Goal: Task Accomplishment & Management: Complete application form

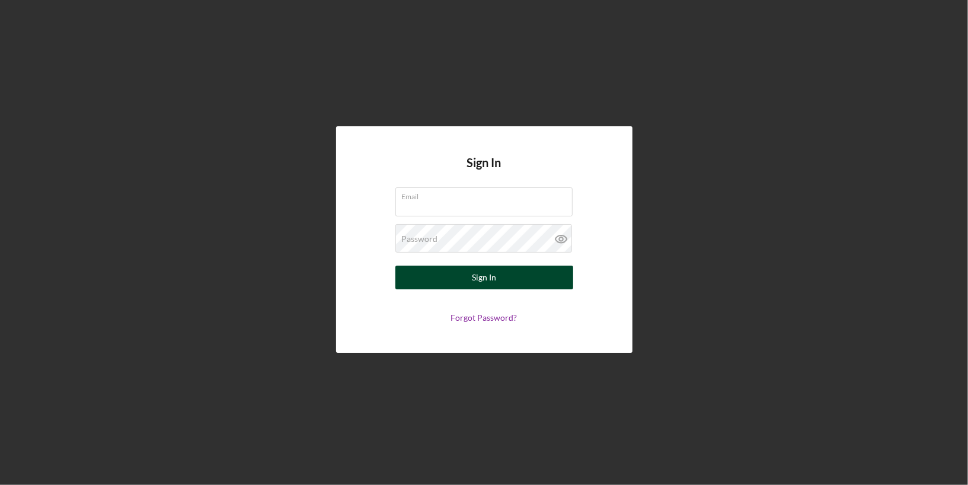
type input "[PERSON_NAME][EMAIL_ADDRESS][DOMAIN_NAME]"
click at [491, 283] on div "Sign In" at bounding box center [484, 277] width 24 height 24
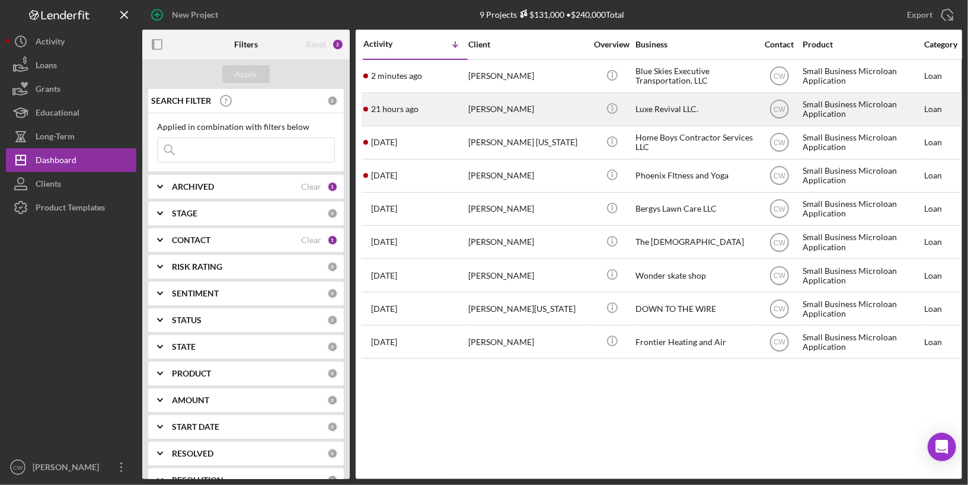
click at [540, 104] on div "[PERSON_NAME]" at bounding box center [527, 109] width 118 height 31
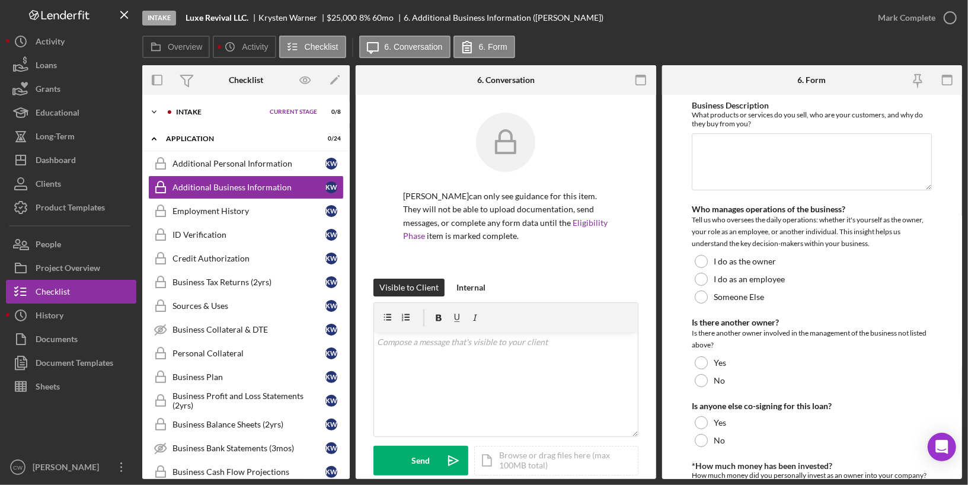
click at [209, 109] on div "Intake" at bounding box center [220, 111] width 88 height 7
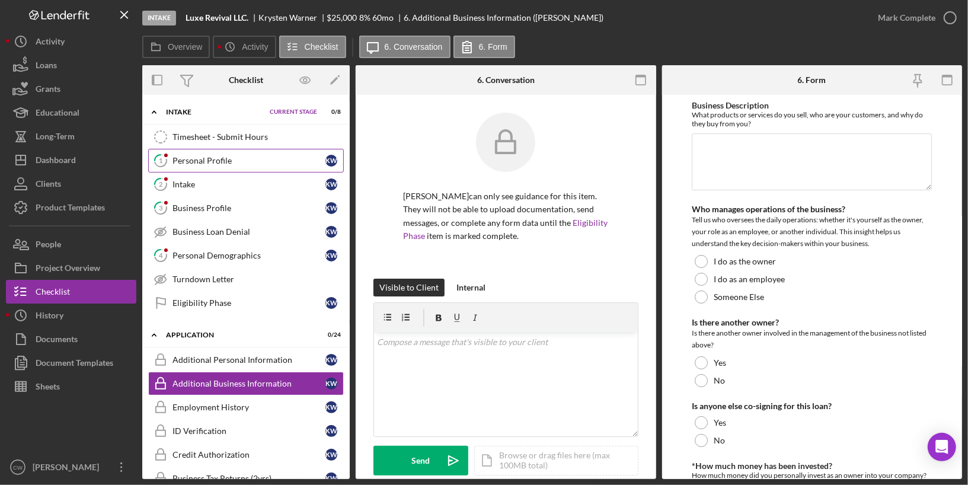
click at [192, 157] on div "Personal Profile" at bounding box center [248, 160] width 153 height 9
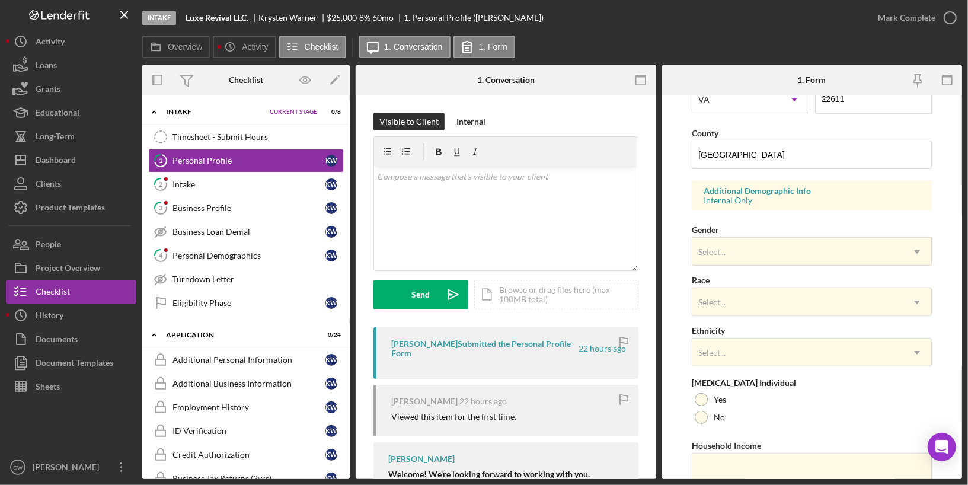
scroll to position [363, 0]
click at [745, 238] on div "Select..." at bounding box center [797, 249] width 210 height 27
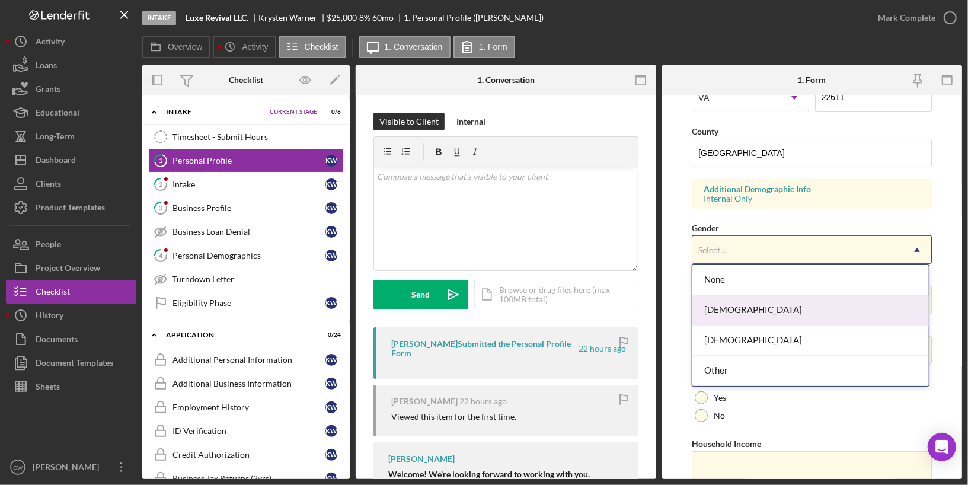
click at [726, 312] on div "[DEMOGRAPHIC_DATA]" at bounding box center [810, 310] width 236 height 30
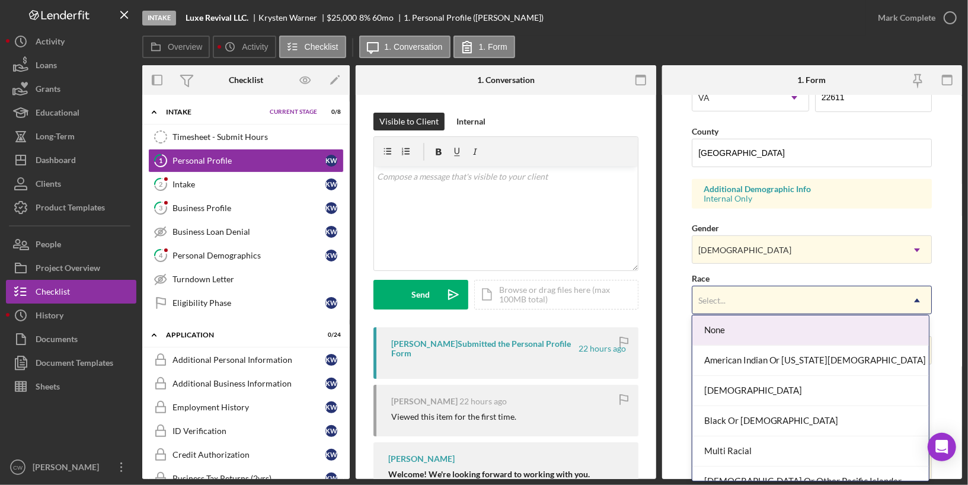
click at [722, 302] on div "Select..." at bounding box center [797, 300] width 210 height 27
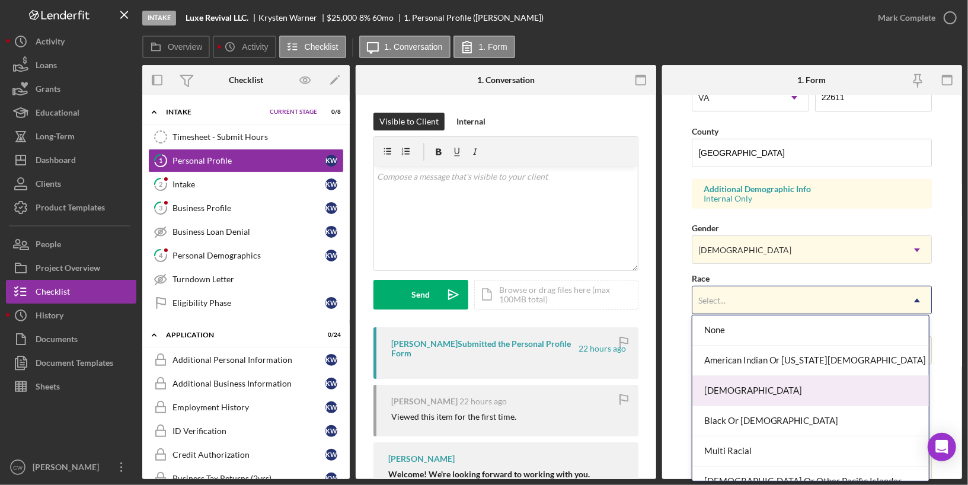
scroll to position [74, 0]
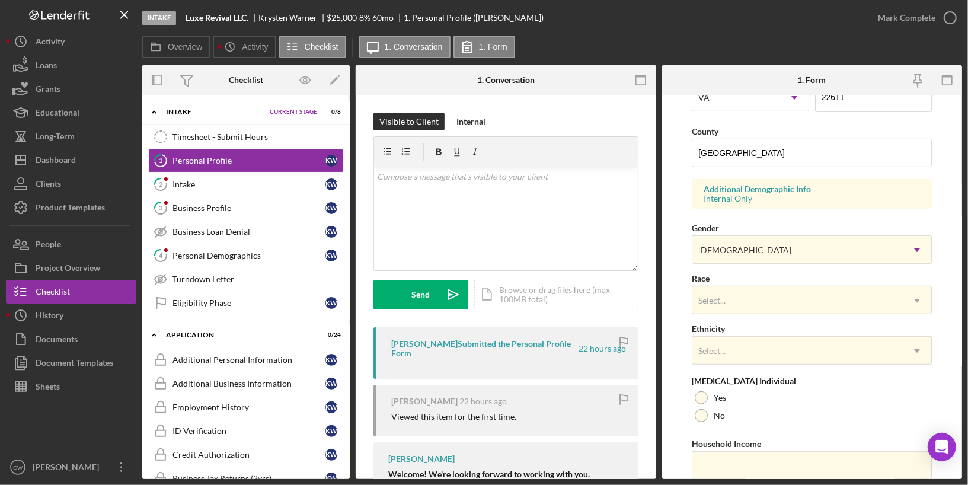
click at [673, 239] on form "First Name [PERSON_NAME] Middle Name Last Name [PERSON_NAME] Job Title Managing…" at bounding box center [812, 287] width 300 height 384
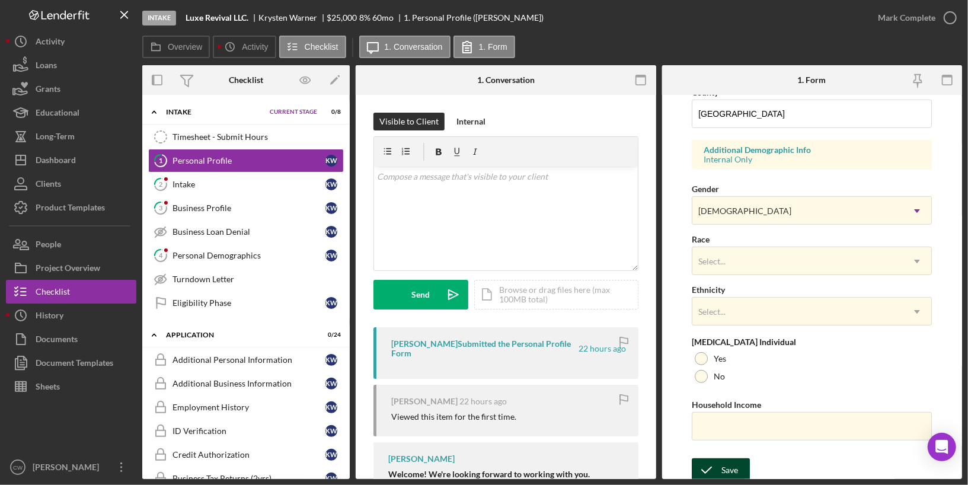
click at [719, 462] on icon "submit" at bounding box center [706, 470] width 30 height 30
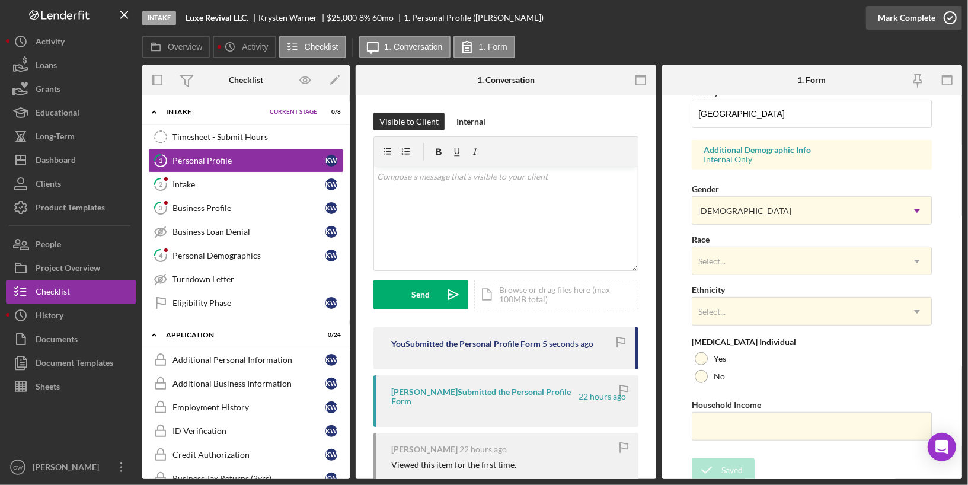
click at [952, 17] on icon "button" at bounding box center [950, 18] width 30 height 30
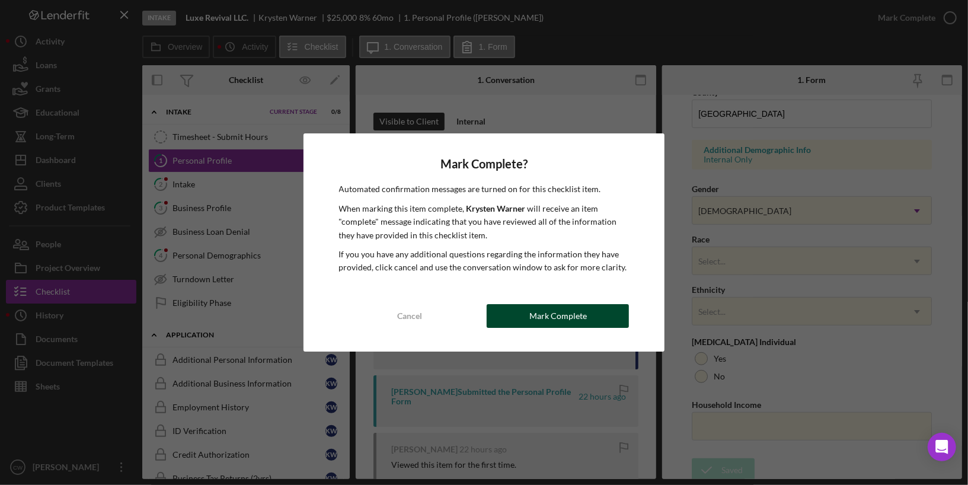
click at [547, 316] on div "Mark Complete" at bounding box center [557, 316] width 57 height 24
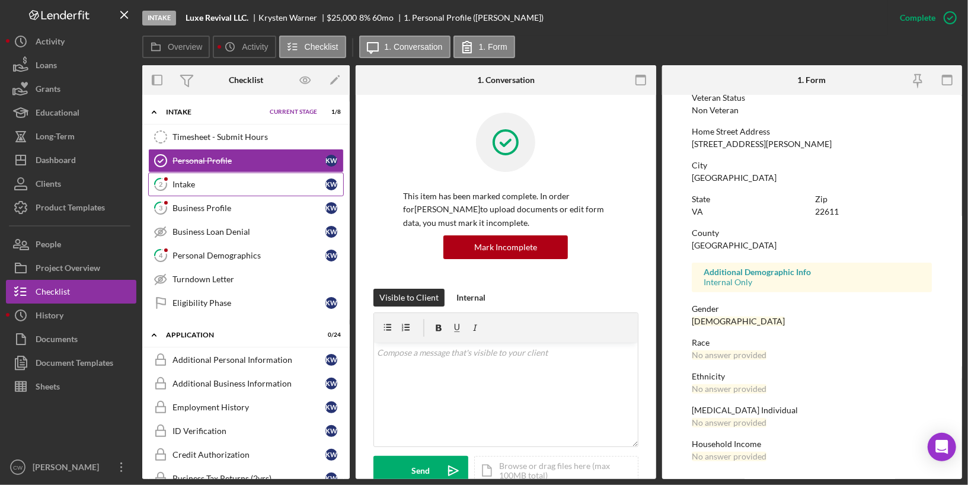
scroll to position [169, 0]
click at [287, 177] on link "2 Intake K W" at bounding box center [246, 184] width 196 height 24
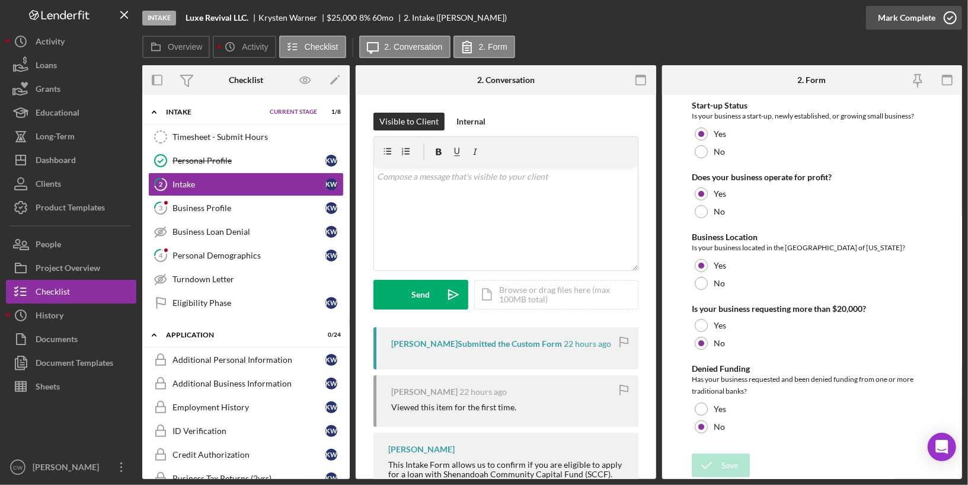
click at [952, 21] on icon "button" at bounding box center [950, 18] width 30 height 30
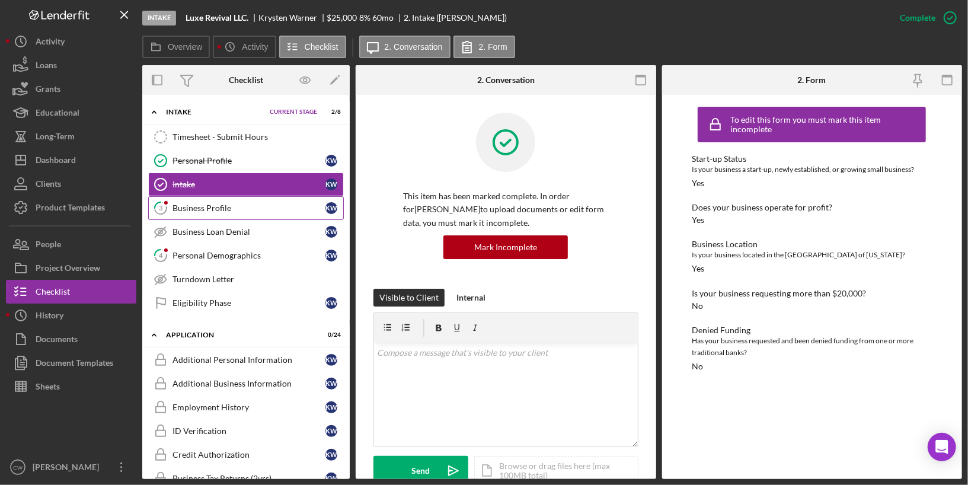
click at [265, 196] on link "3 Business Profile K W" at bounding box center [246, 208] width 196 height 24
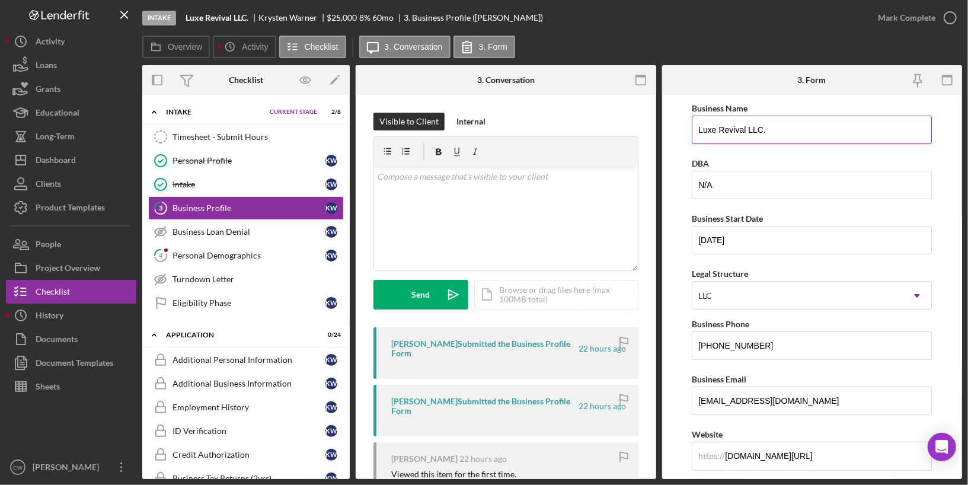
click at [775, 126] on input "Luxe Revival LLC." at bounding box center [811, 130] width 240 height 28
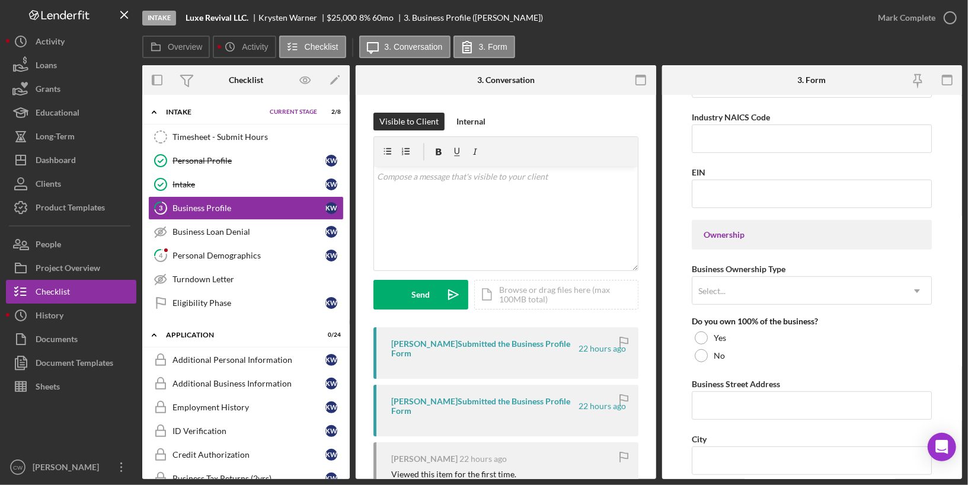
scroll to position [526, 0]
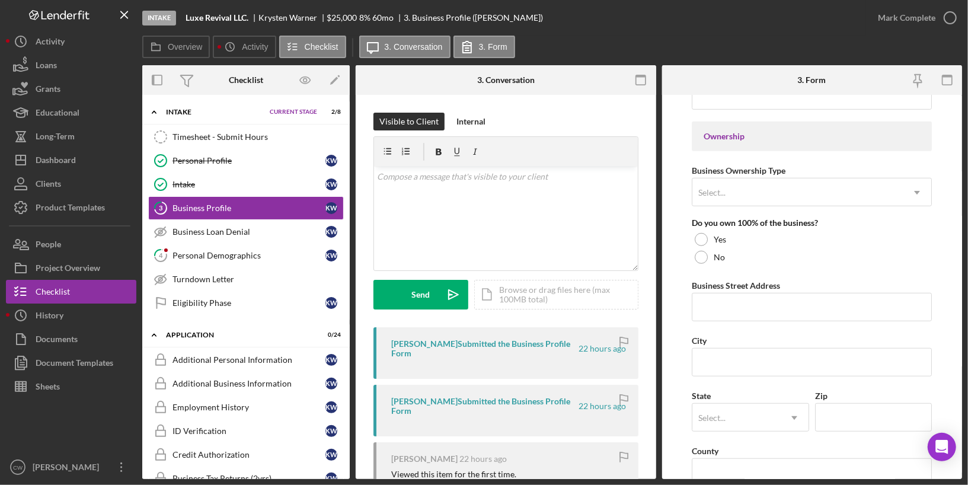
type input "Luxe Revival LLC"
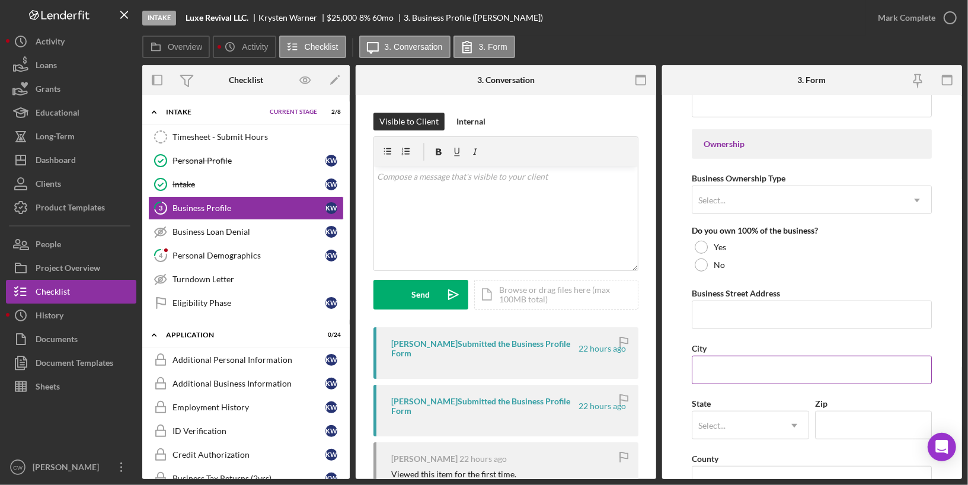
scroll to position [511, 0]
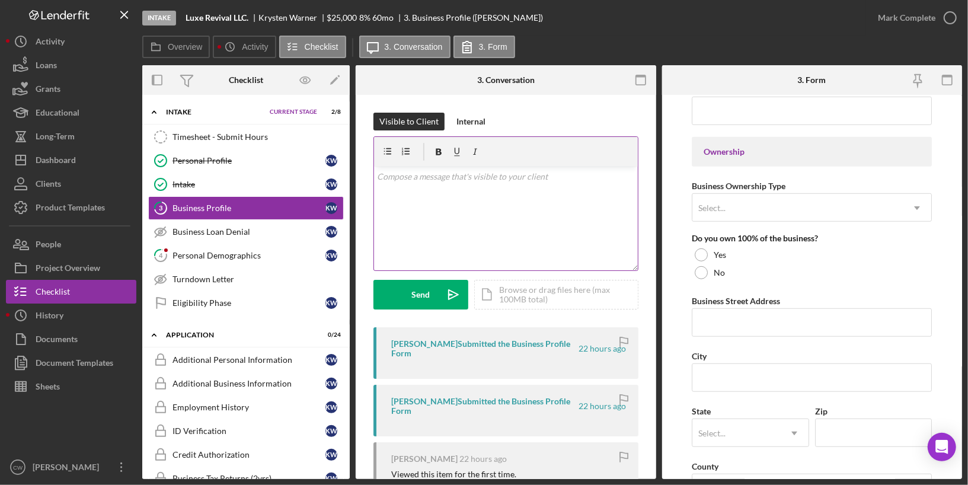
click at [521, 207] on div "v Color teal Color pink Remove color Add row above Add row below Add column bef…" at bounding box center [506, 218] width 264 height 104
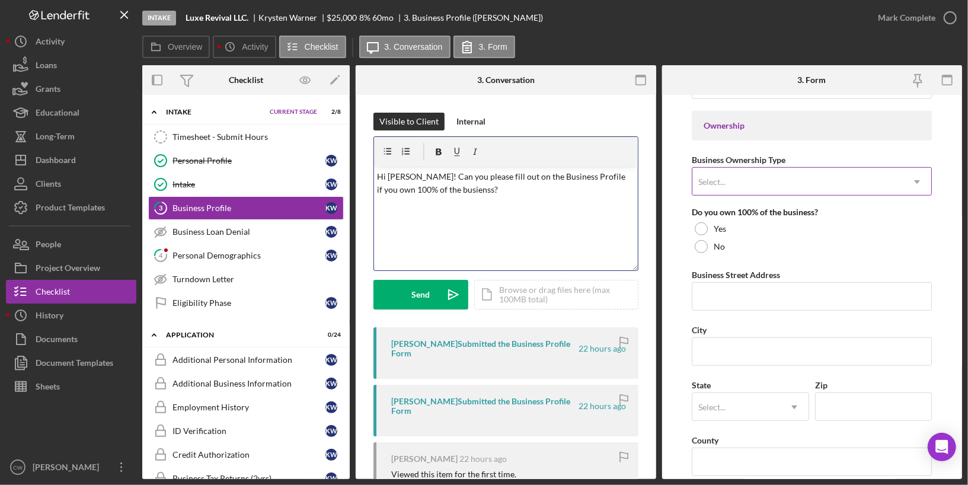
click at [766, 180] on div "Select..." at bounding box center [797, 181] width 210 height 27
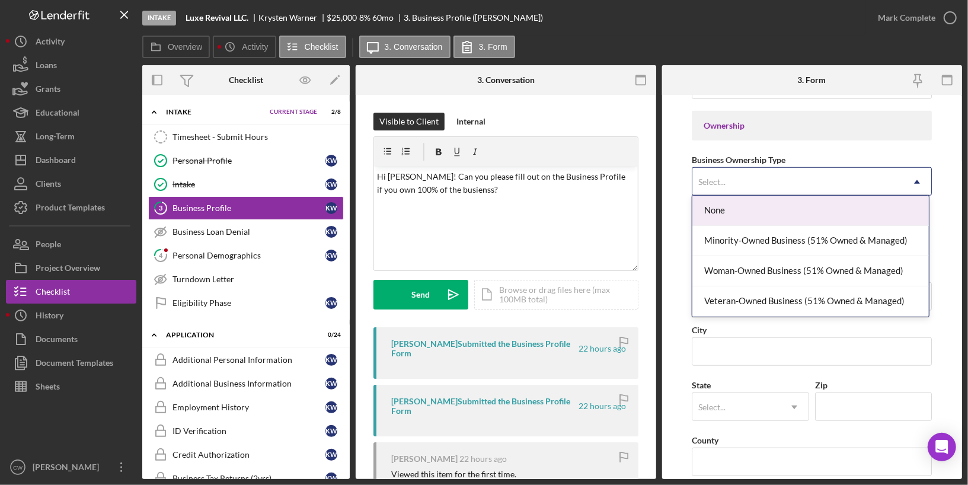
click at [688, 156] on form "Business Name Luxe Revival LLC DBA N/A Business Start Date [DATE] Legal Structu…" at bounding box center [812, 287] width 300 height 384
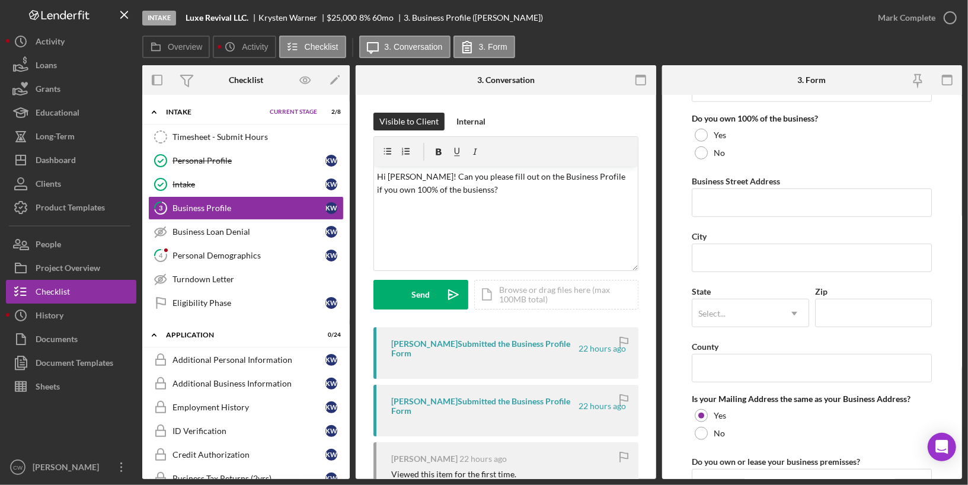
scroll to position [632, 0]
click at [533, 212] on div "v Color teal Color pink Remove color Add row above Add row below Add column bef…" at bounding box center [506, 218] width 264 height 104
click at [443, 190] on p "Hi [PERSON_NAME]! Can you please fill out on the Business Profile if you own 10…" at bounding box center [505, 183] width 257 height 27
click at [479, 190] on p "Hi [PERSON_NAME]! Can you please fill out on the Business Profile if you own 10…" at bounding box center [505, 183] width 257 height 27
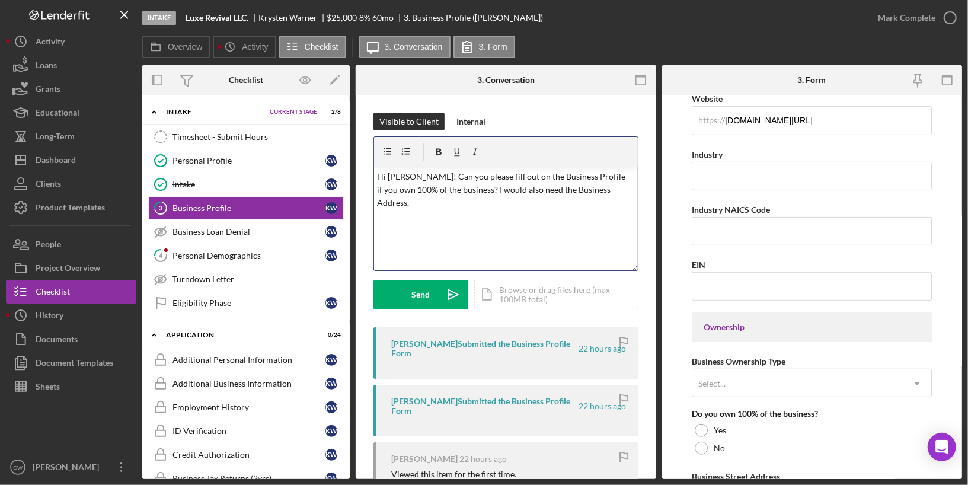
scroll to position [324, 0]
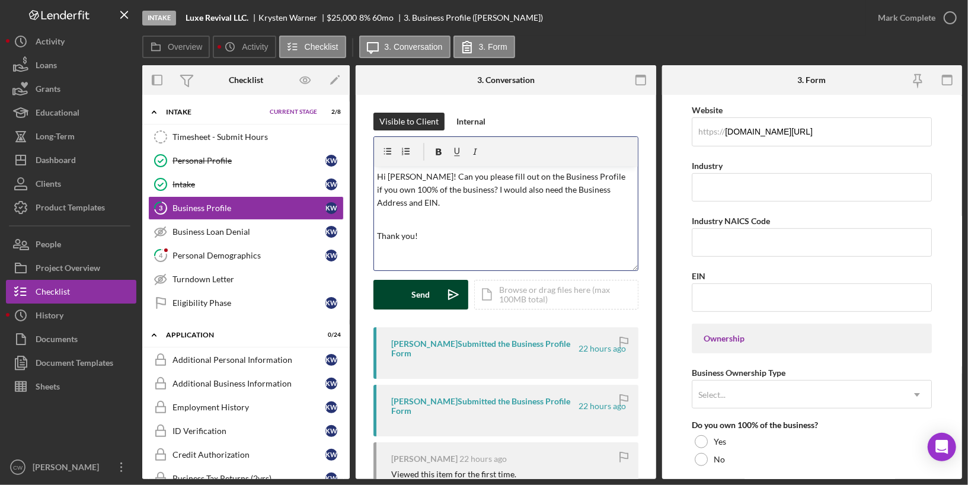
click at [415, 299] on div "Send" at bounding box center [421, 295] width 18 height 30
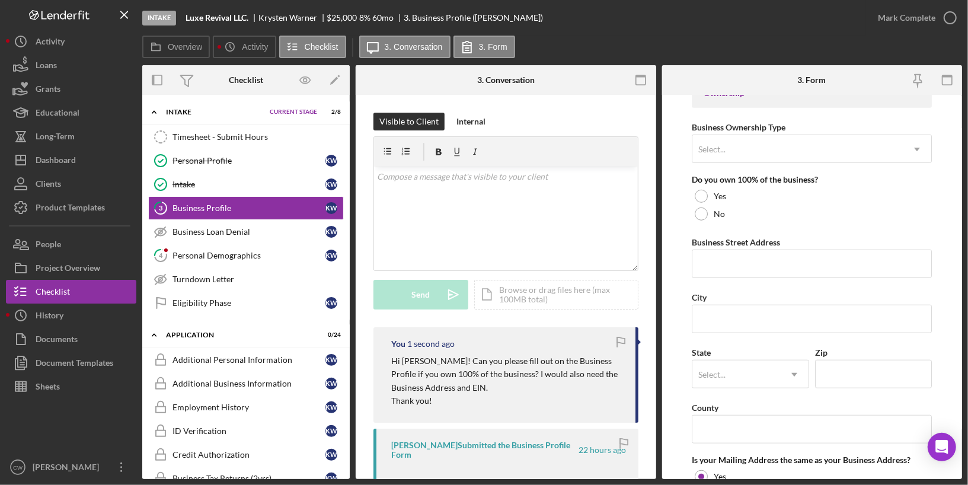
scroll to position [922, 0]
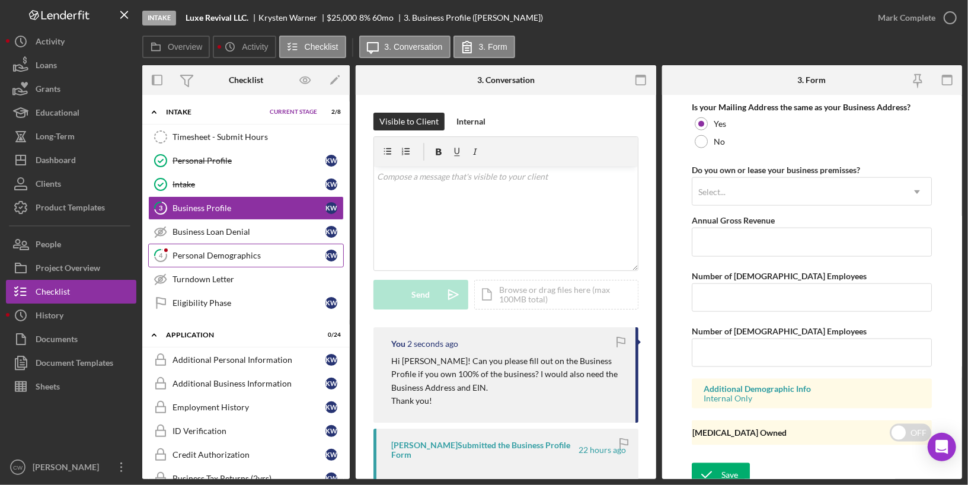
click at [236, 251] on div "Personal Demographics" at bounding box center [248, 255] width 153 height 9
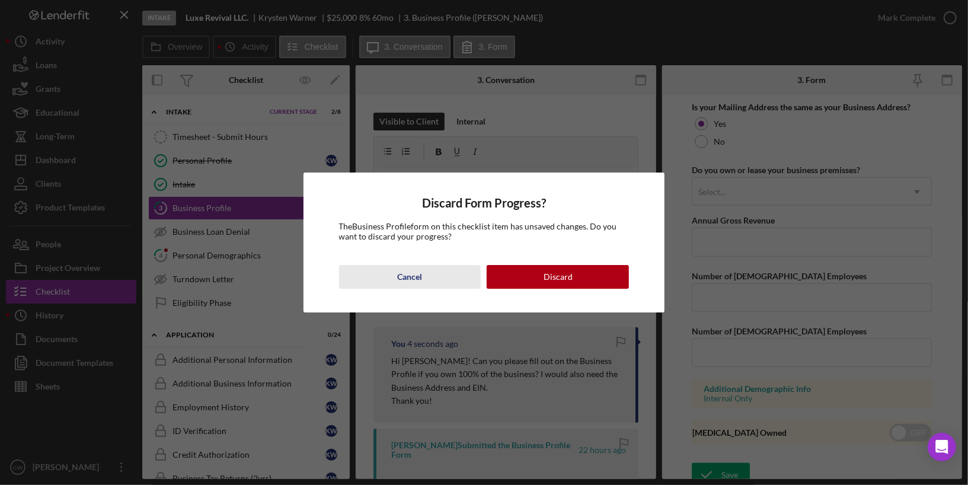
click at [427, 276] on button "Cancel" at bounding box center [410, 277] width 142 height 24
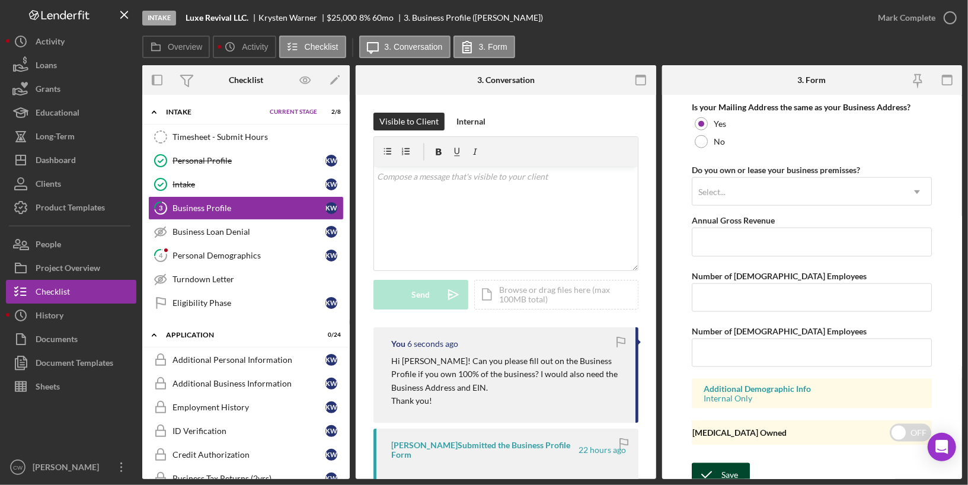
click at [717, 465] on icon "submit" at bounding box center [706, 475] width 30 height 30
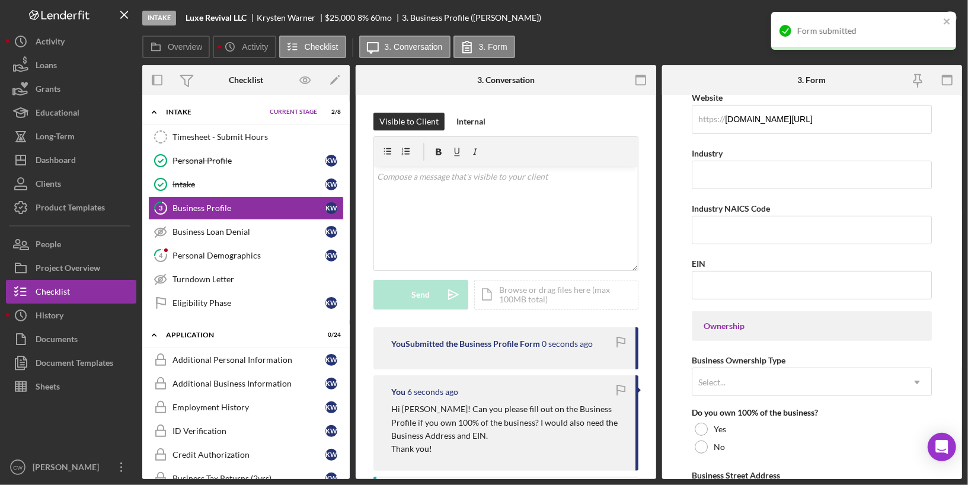
scroll to position [0, 0]
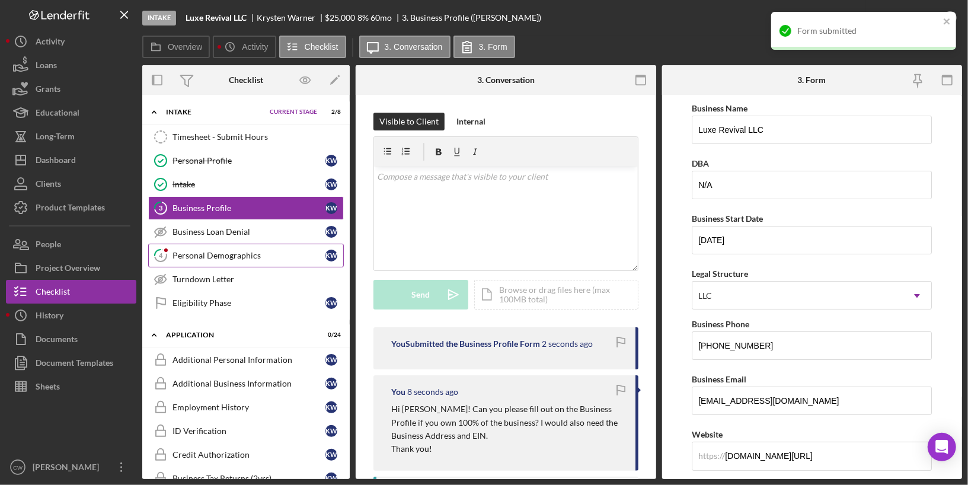
click at [219, 252] on div "Personal Demographics" at bounding box center [248, 255] width 153 height 9
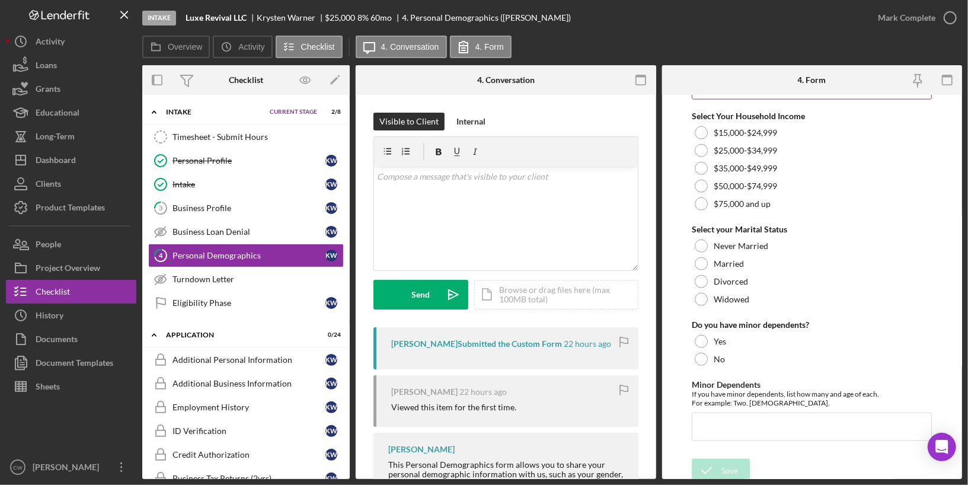
scroll to position [781, 0]
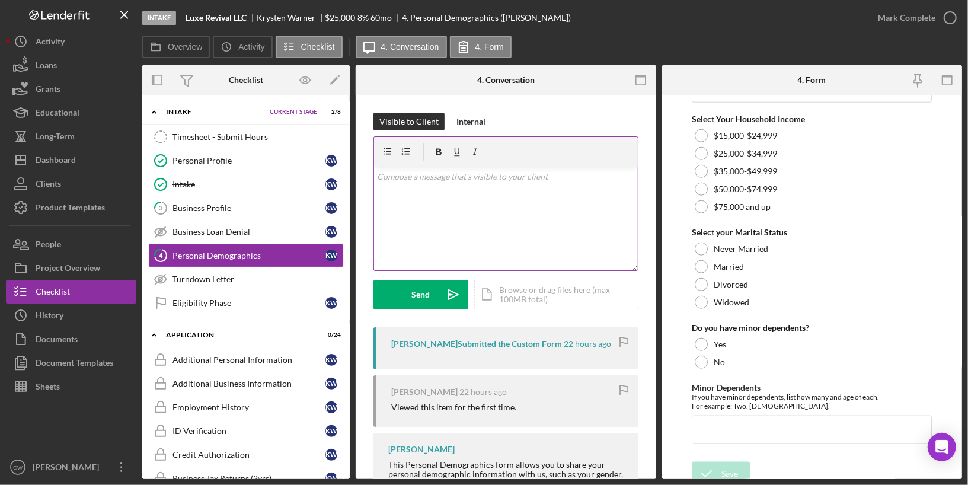
click at [534, 196] on div "v Color teal Color pink Remove color Add row above Add row below Add column bef…" at bounding box center [506, 218] width 264 height 104
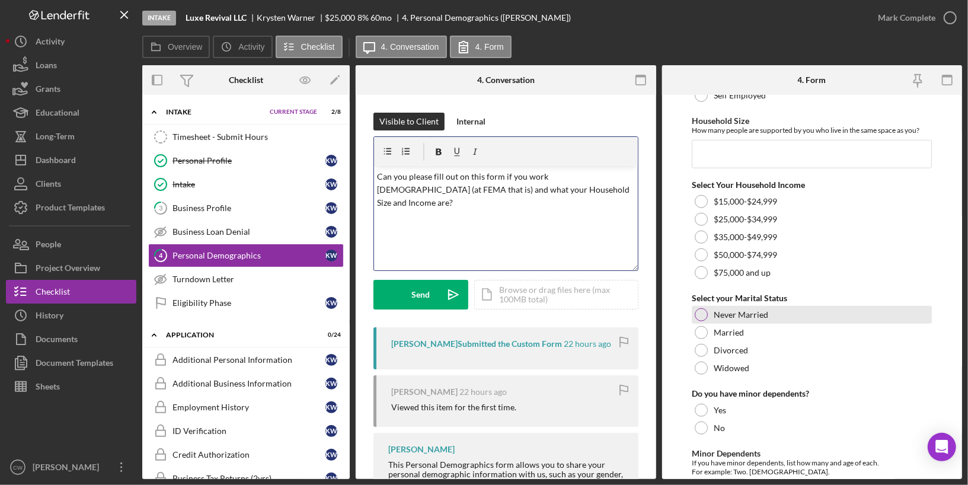
scroll to position [784, 0]
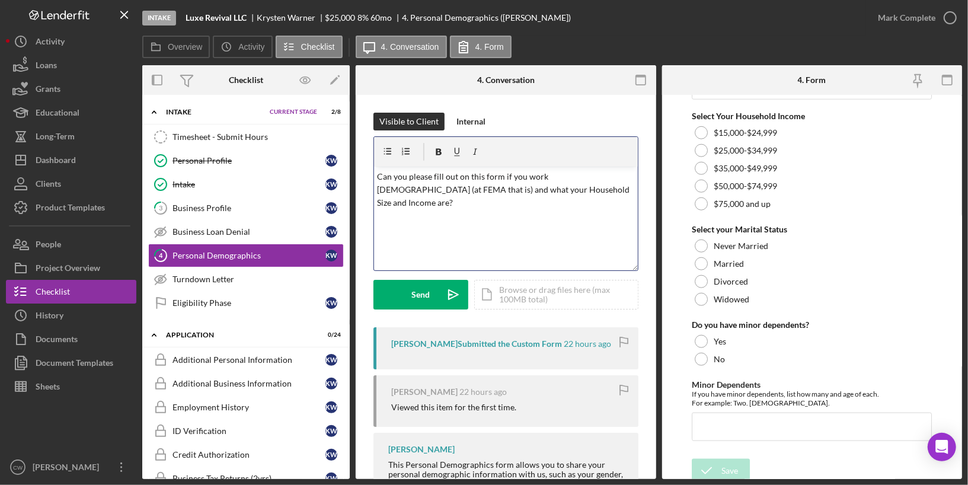
click at [585, 207] on div "v Color teal Color pink Remove color Add row above Add row below Add column bef…" at bounding box center [506, 218] width 264 height 104
click at [449, 204] on p "Can you please fill out on this form if you work [DEMOGRAPHIC_DATA] (at FEMA th…" at bounding box center [505, 196] width 257 height 53
drag, startPoint x: 454, startPoint y: 204, endPoint x: 444, endPoint y: 204, distance: 10.1
click at [444, 204] on p "Can you please fill out on this form if you work [DEMOGRAPHIC_DATA] (at FEMA th…" at bounding box center [505, 196] width 257 height 53
click at [483, 209] on p "Can you please fill out on this form if you work [DEMOGRAPHIC_DATA] (at FEMA th…" at bounding box center [505, 190] width 257 height 40
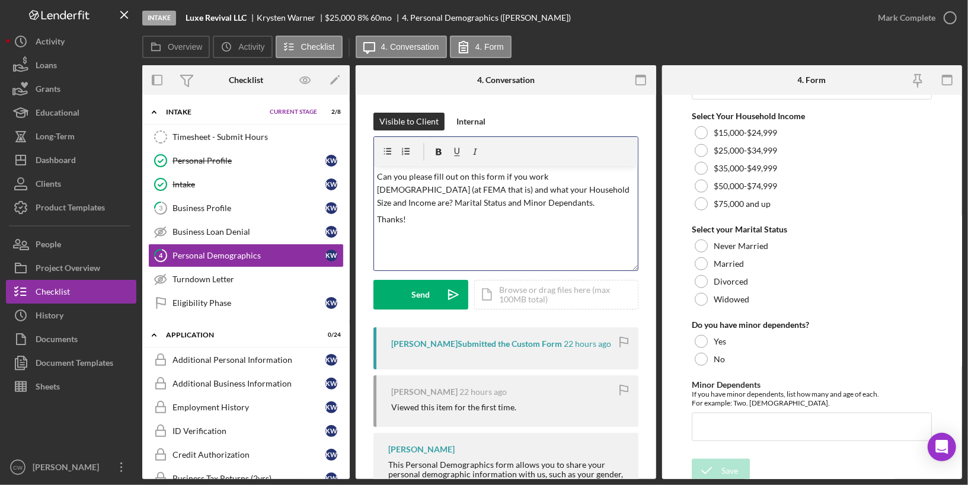
click at [434, 243] on div "v Color teal Color pink Remove color Add row above Add row below Add column bef…" at bounding box center [506, 218] width 264 height 104
click at [423, 296] on div "Send" at bounding box center [421, 295] width 18 height 30
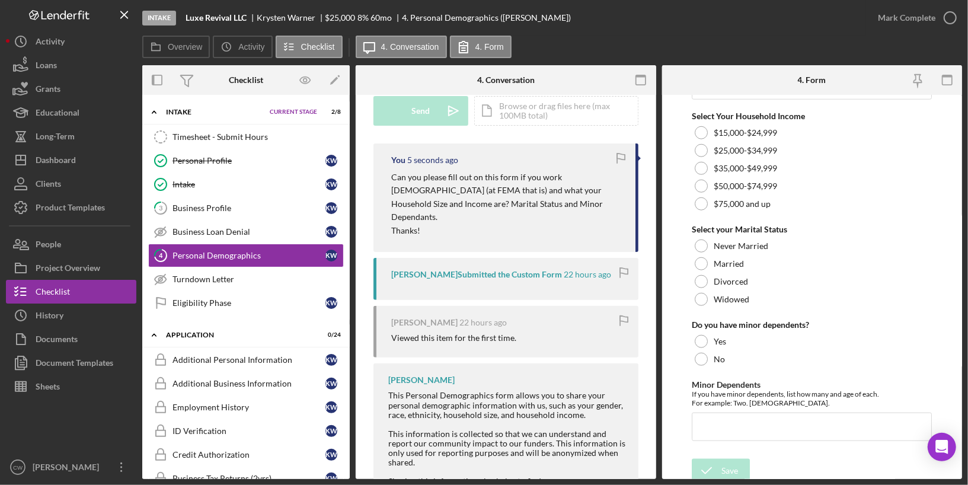
scroll to position [184, 0]
click at [532, 269] on div "[PERSON_NAME] Submitted the Custom Form" at bounding box center [476, 273] width 171 height 9
click at [537, 201] on p "Can you please fill out on this form if you work [DEMOGRAPHIC_DATA] (at FEMA th…" at bounding box center [507, 196] width 232 height 53
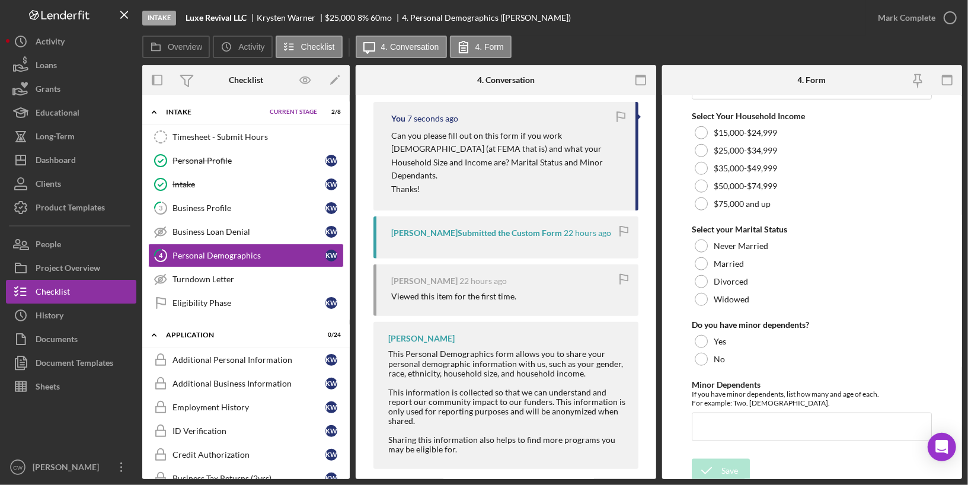
scroll to position [0, 0]
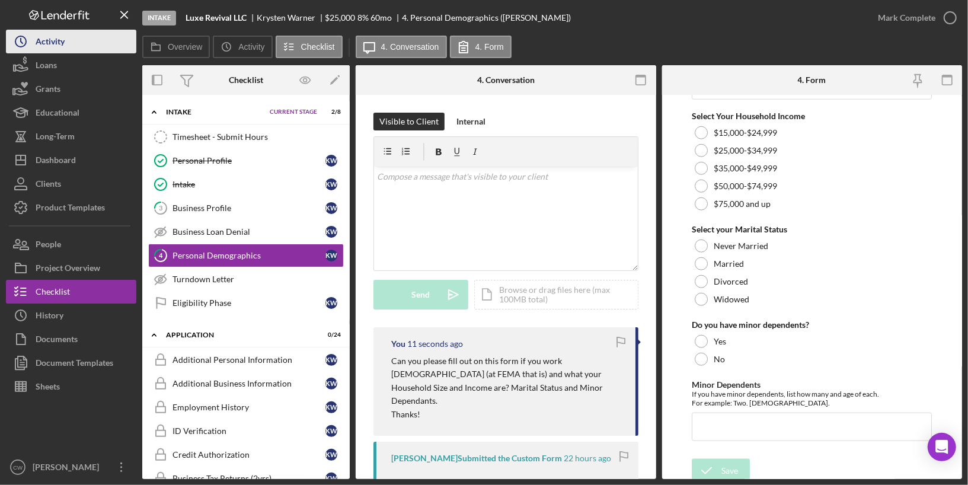
click at [59, 42] on div "Activity" at bounding box center [50, 43] width 29 height 27
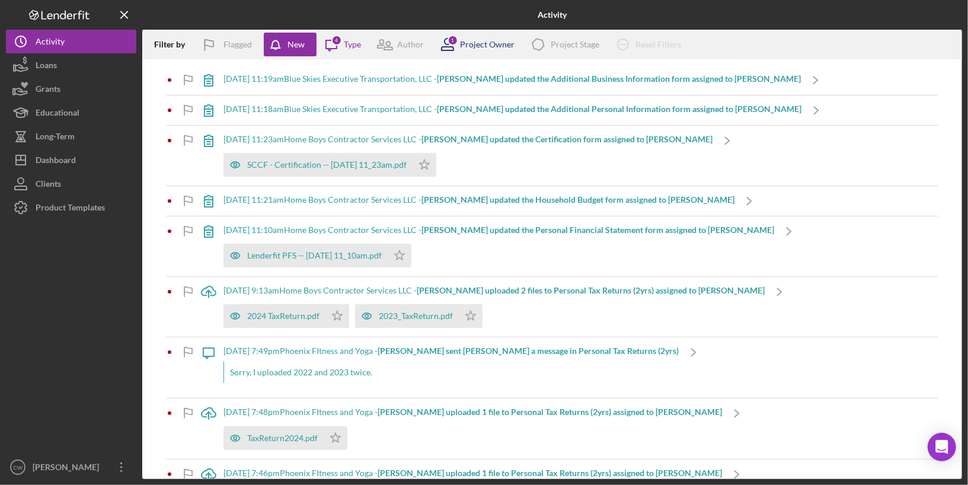
click at [482, 49] on div "Project Owner" at bounding box center [487, 44] width 55 height 9
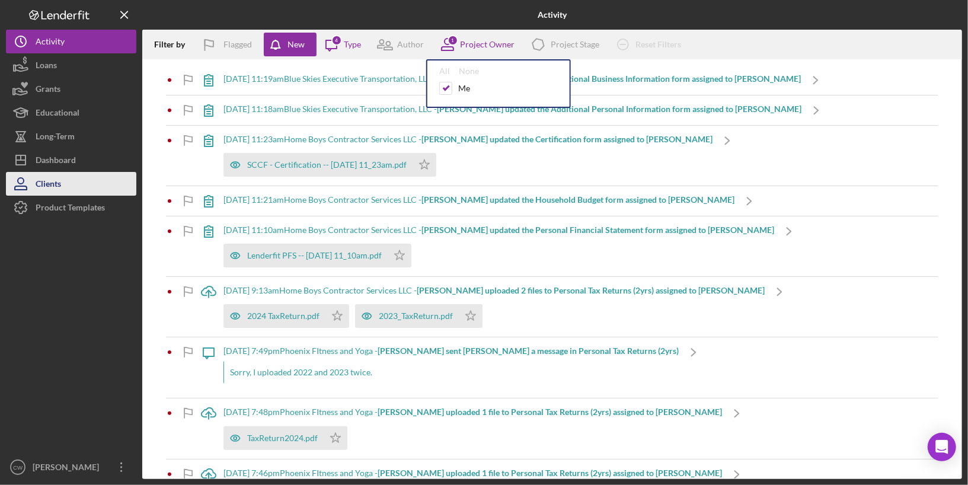
click at [44, 188] on div "Clients" at bounding box center [48, 185] width 25 height 27
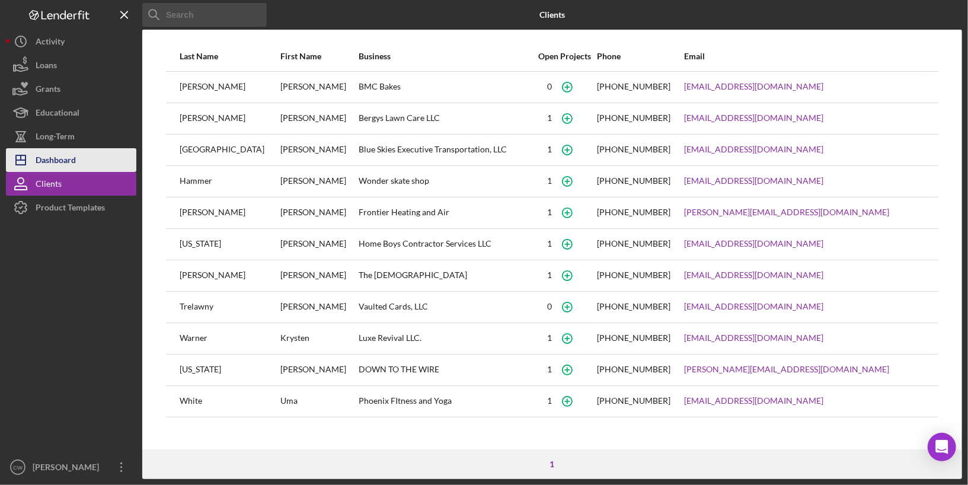
click at [84, 166] on button "Icon/Dashboard Dashboard" at bounding box center [71, 160] width 130 height 24
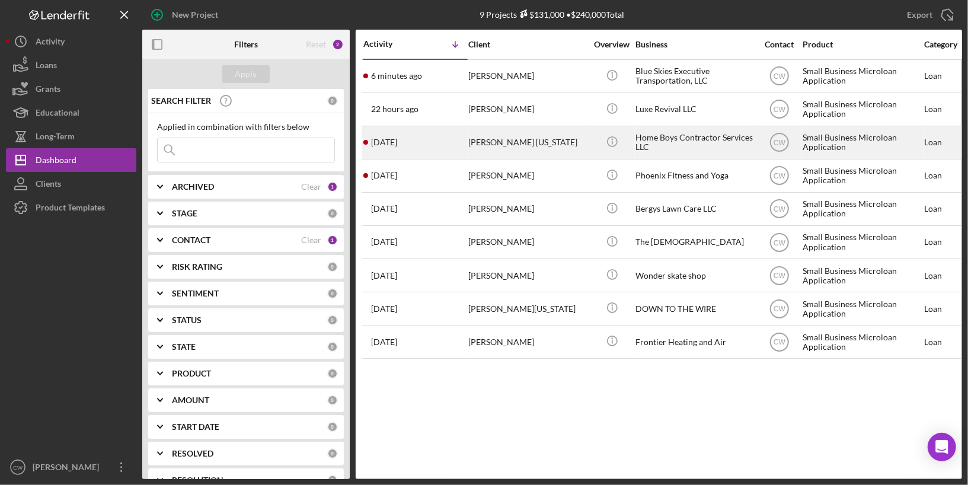
click at [554, 132] on div "[PERSON_NAME] [US_STATE]" at bounding box center [527, 142] width 118 height 31
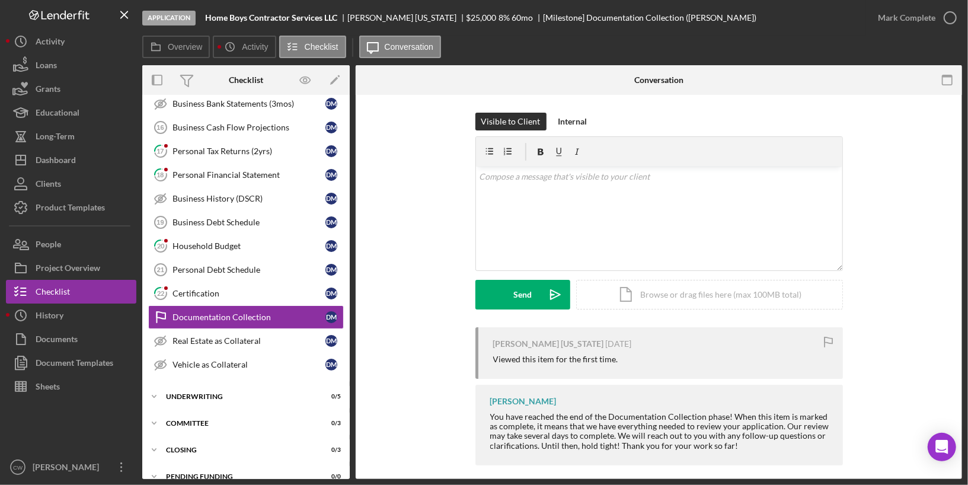
scroll to position [362, 0]
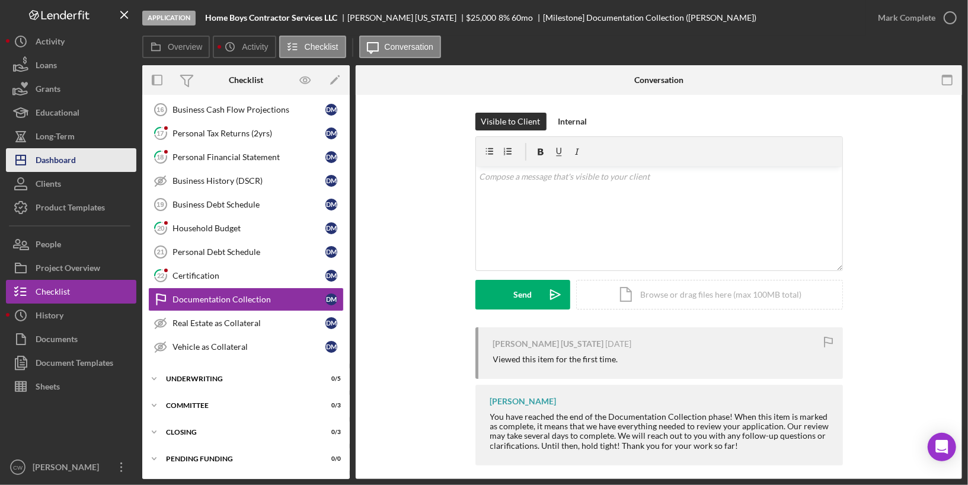
click at [65, 164] on div "Dashboard" at bounding box center [56, 161] width 40 height 27
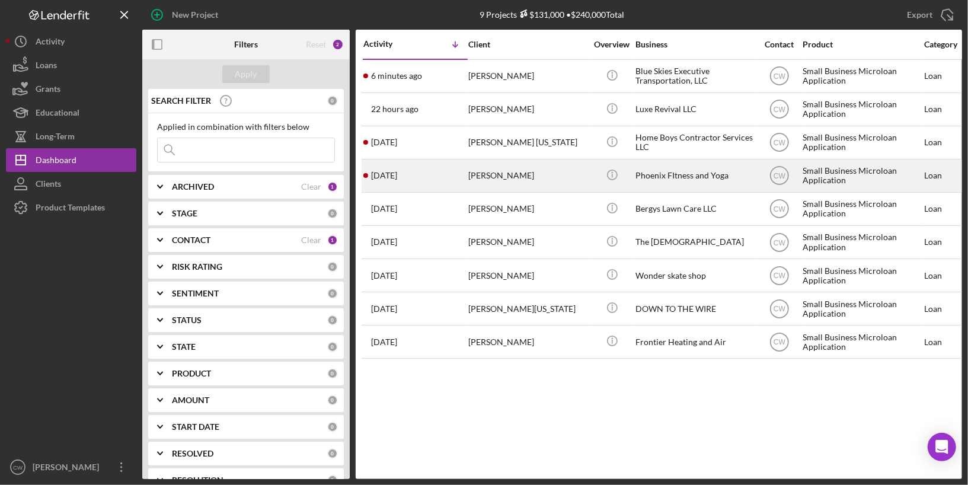
click at [538, 169] on div "[PERSON_NAME]" at bounding box center [527, 175] width 118 height 31
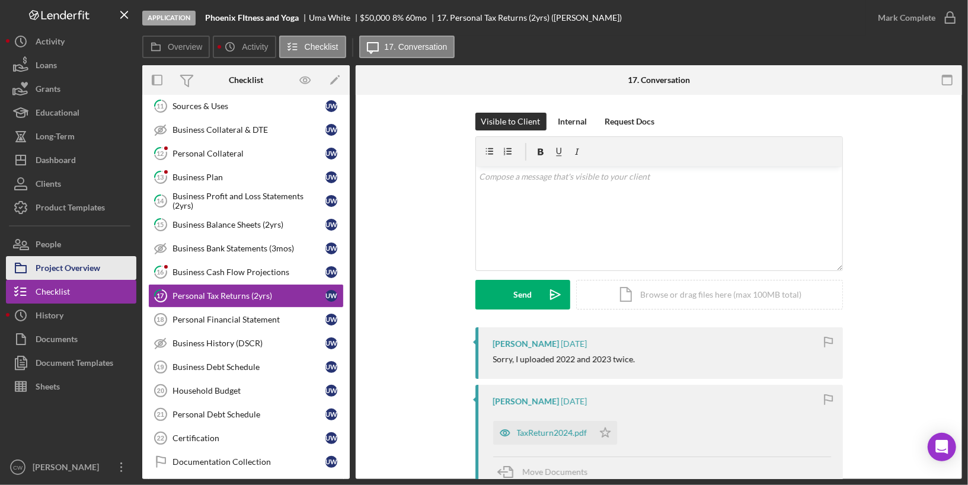
click at [116, 262] on button "Project Overview" at bounding box center [71, 268] width 130 height 24
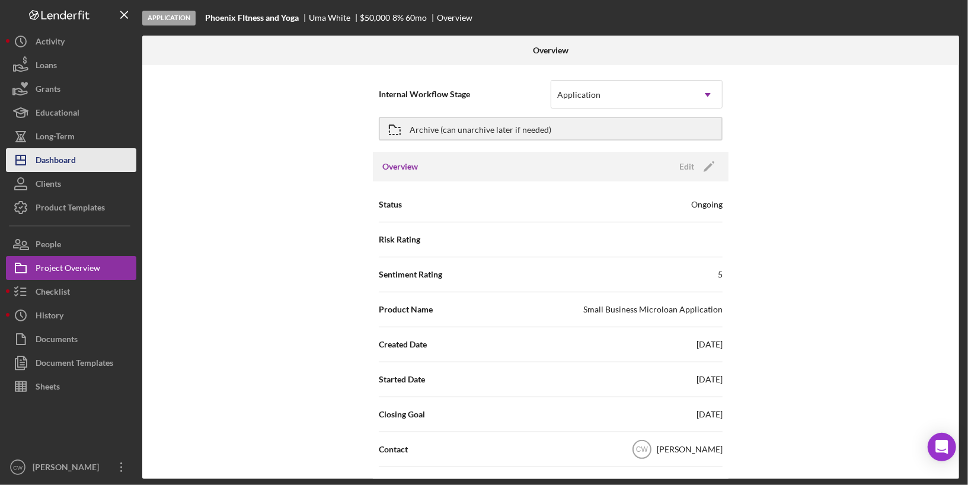
click at [84, 164] on button "Icon/Dashboard Dashboard" at bounding box center [71, 160] width 130 height 24
